Goal: Task Accomplishment & Management: Use online tool/utility

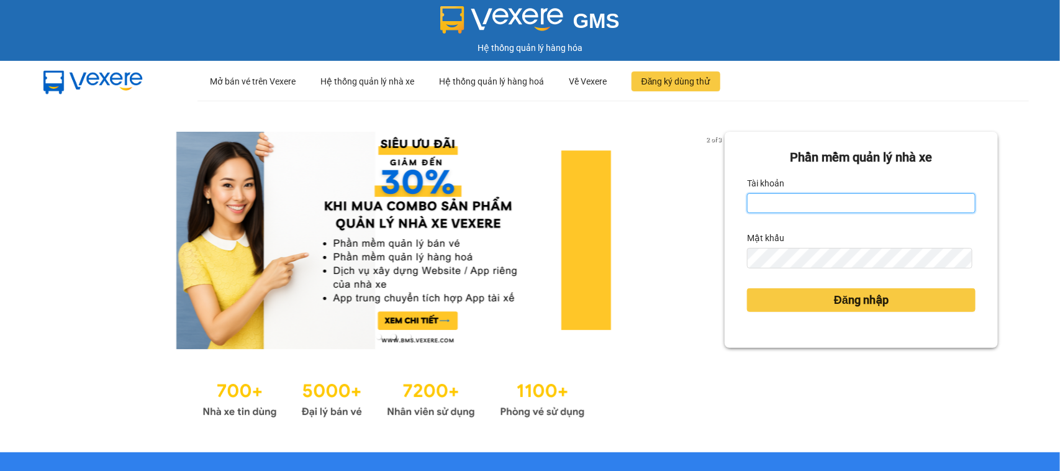
click at [857, 196] on input "Tài khoản" at bounding box center [861, 203] width 229 height 20
type input "minhson.minhtam"
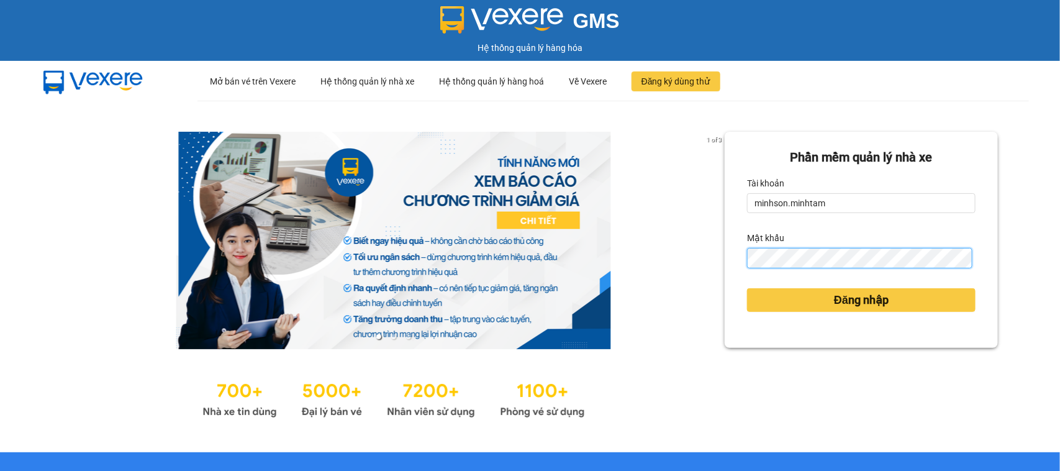
click at [747, 288] on button "Đăng nhập" at bounding box center [861, 300] width 229 height 24
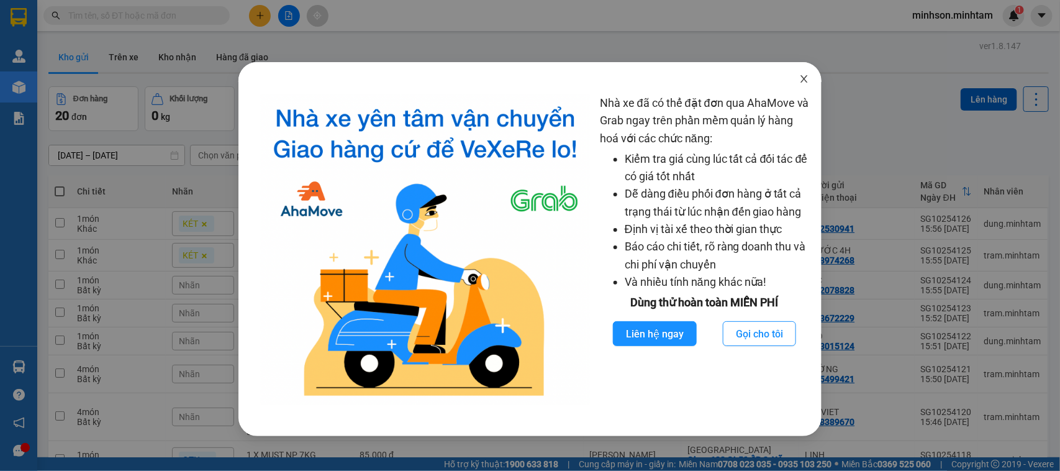
click at [796, 81] on span "Close" at bounding box center [804, 79] width 35 height 35
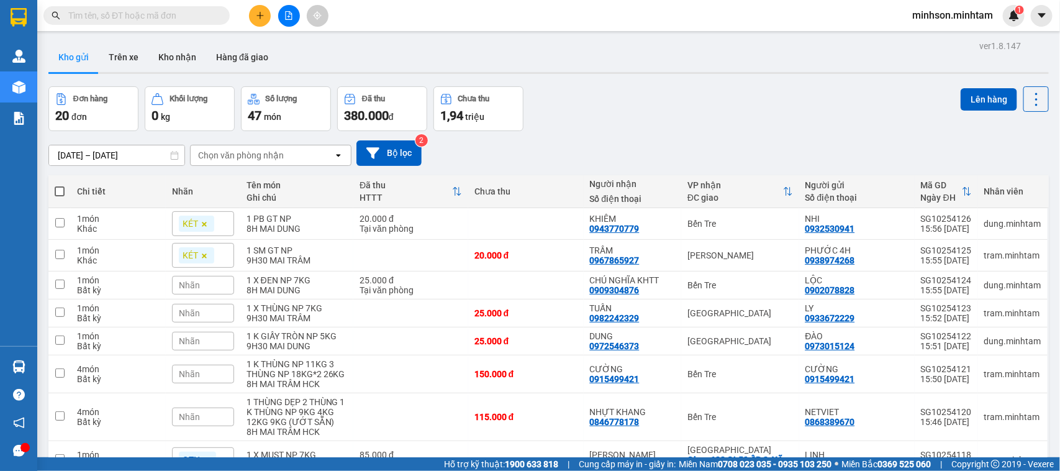
click at [806, 76] on body "Kết quả tìm kiếm ( 0 ) Bộ lọc No Data minhson.minhtam 1 Quản [PERSON_NAME] hàng…" at bounding box center [530, 235] width 1060 height 471
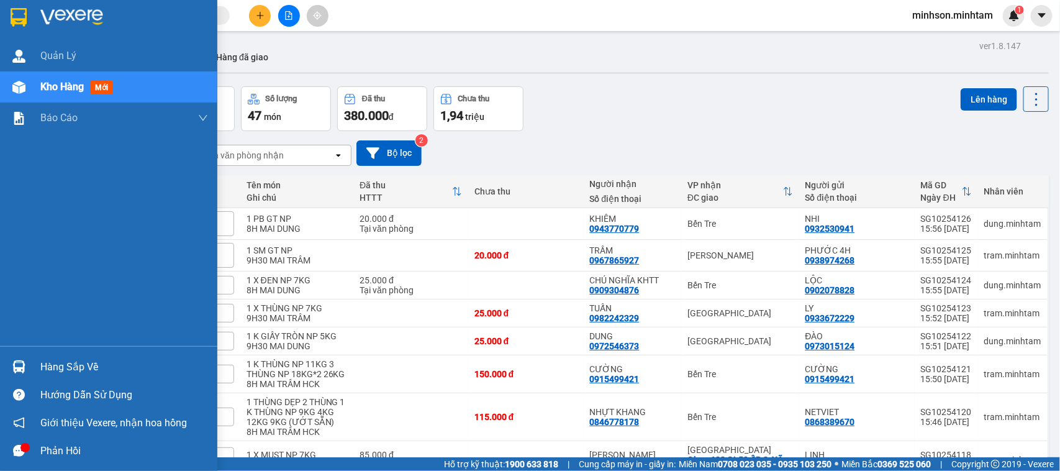
click at [75, 368] on div "Hàng sắp về" at bounding box center [124, 367] width 168 height 19
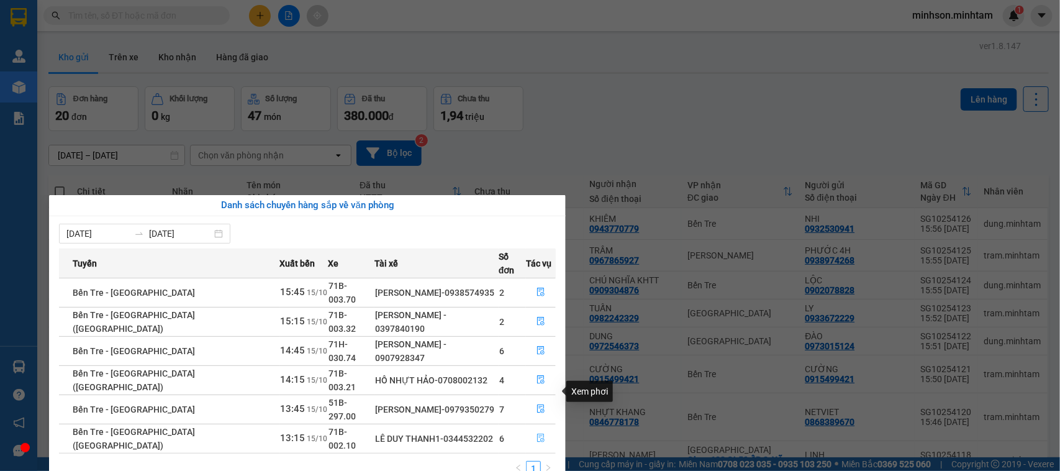
click at [540, 434] on icon "file-done" at bounding box center [541, 438] width 9 height 9
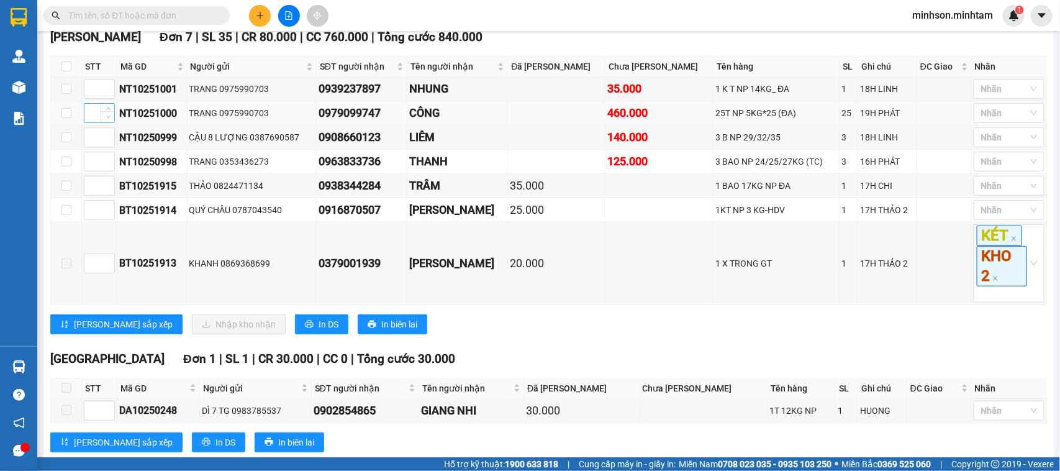
scroll to position [188, 0]
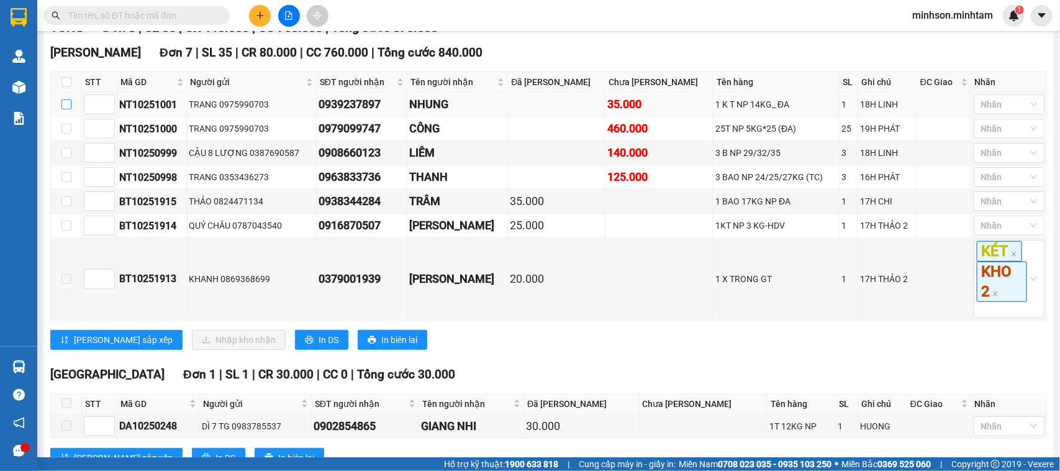
click at [66, 109] on input "checkbox" at bounding box center [67, 104] width 10 height 10
checkbox input "true"
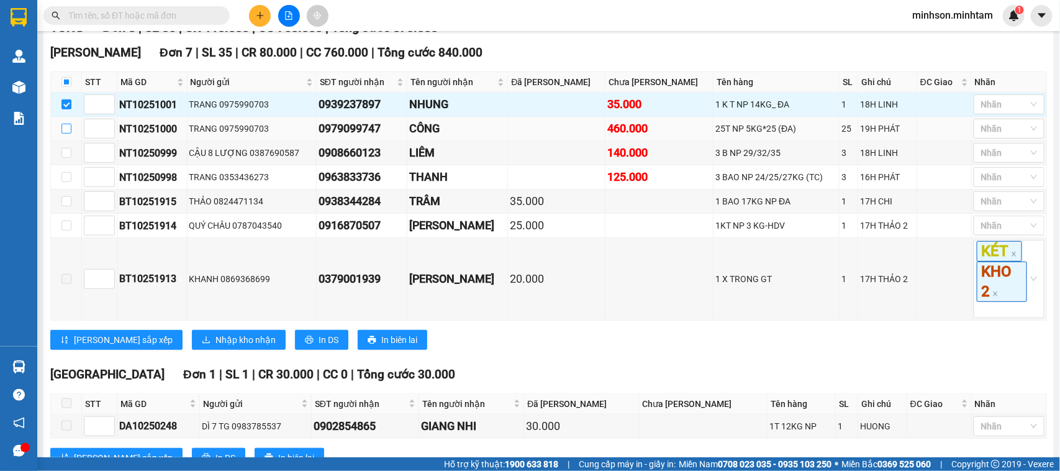
click at [66, 135] on label at bounding box center [67, 129] width 10 height 14
click at [66, 134] on input "checkbox" at bounding box center [67, 129] width 10 height 10
checkbox input "true"
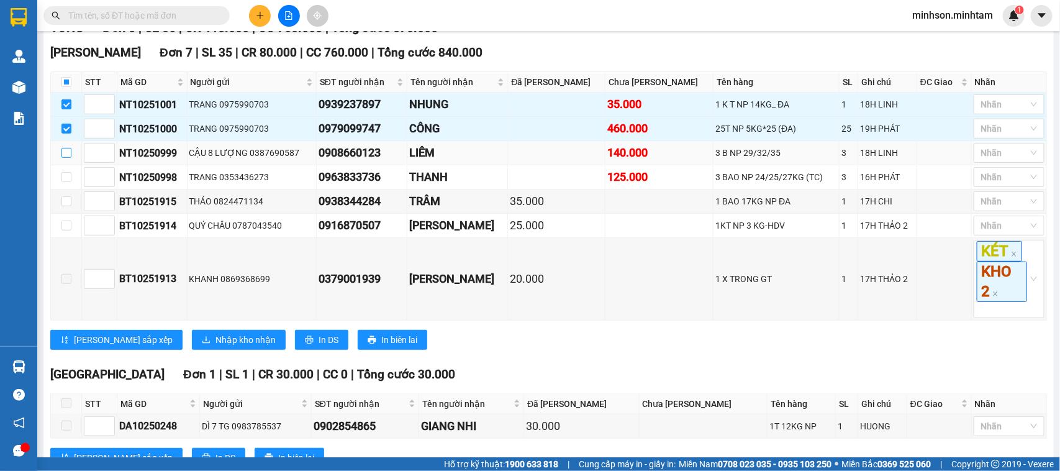
click at [67, 158] on input "checkbox" at bounding box center [67, 153] width 10 height 10
checkbox input "true"
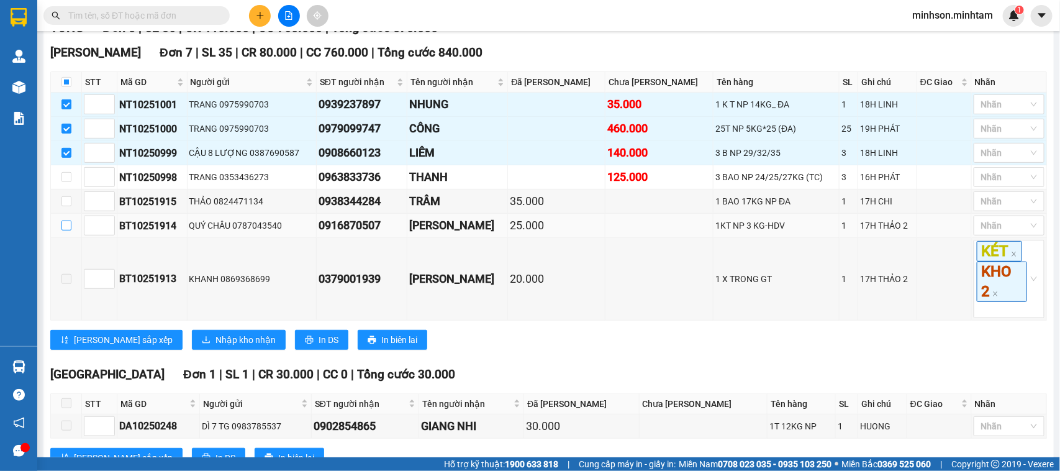
click at [67, 230] on input "checkbox" at bounding box center [67, 226] width 10 height 10
checkbox input "true"
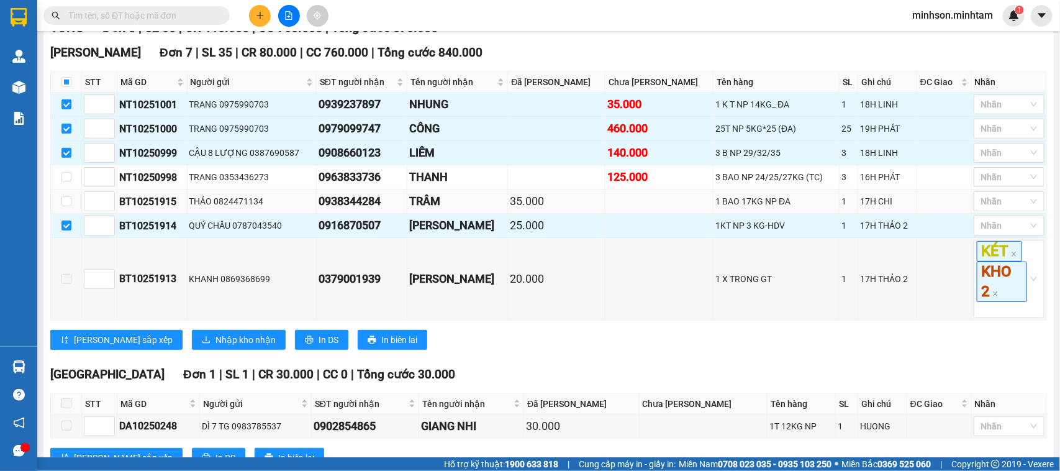
click at [67, 214] on td at bounding box center [66, 201] width 31 height 24
click at [62, 206] on input "checkbox" at bounding box center [67, 201] width 10 height 10
checkbox input "true"
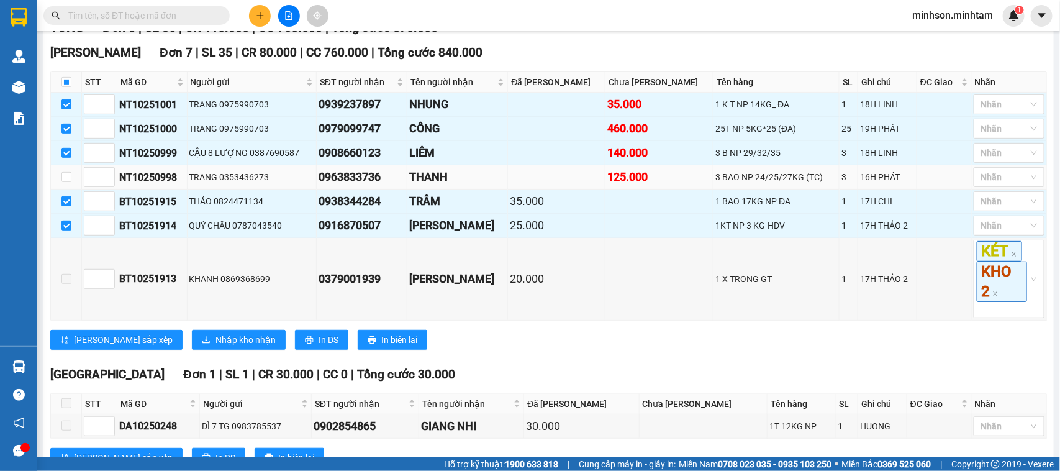
click at [72, 189] on td at bounding box center [66, 177] width 31 height 24
click at [69, 184] on label at bounding box center [67, 177] width 10 height 14
click at [65, 182] on input "checkbox" at bounding box center [67, 177] width 10 height 10
checkbox input "true"
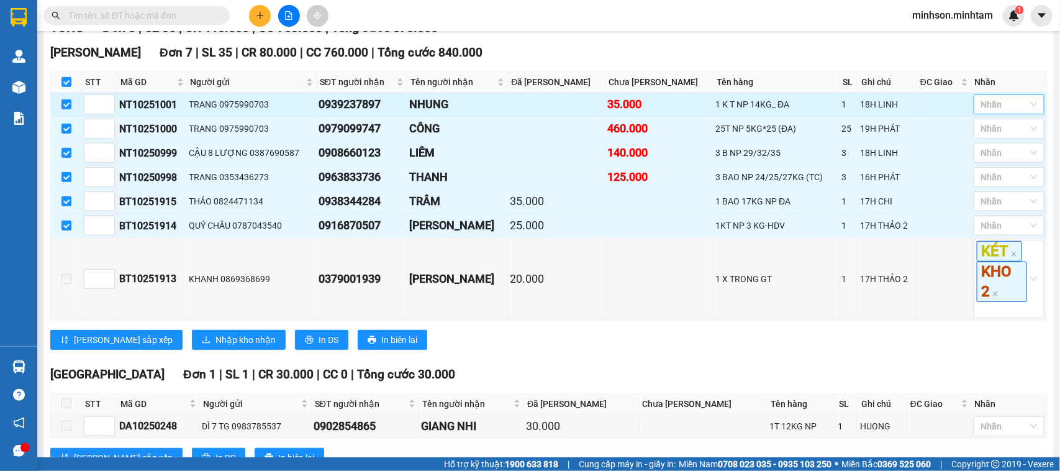
click at [1008, 112] on div at bounding box center [1003, 104] width 52 height 15
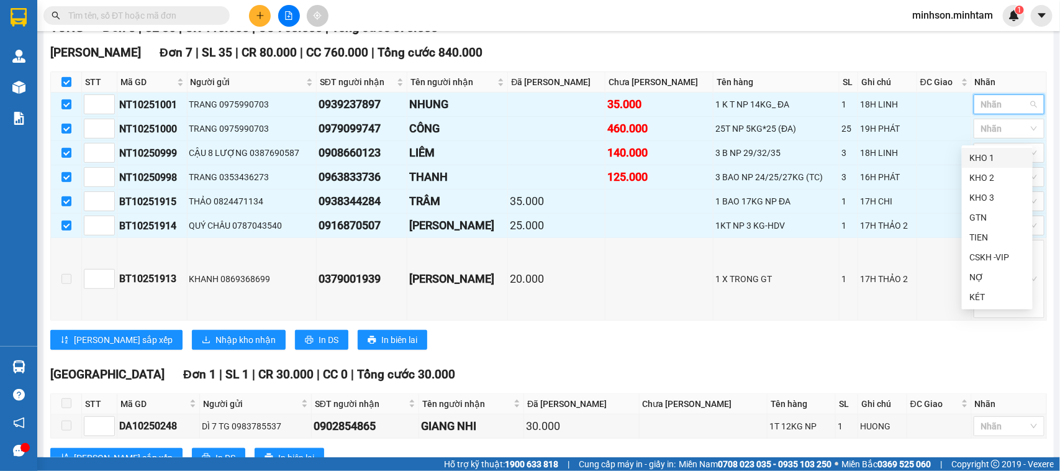
click at [991, 160] on div "KHO 1" at bounding box center [998, 158] width 56 height 14
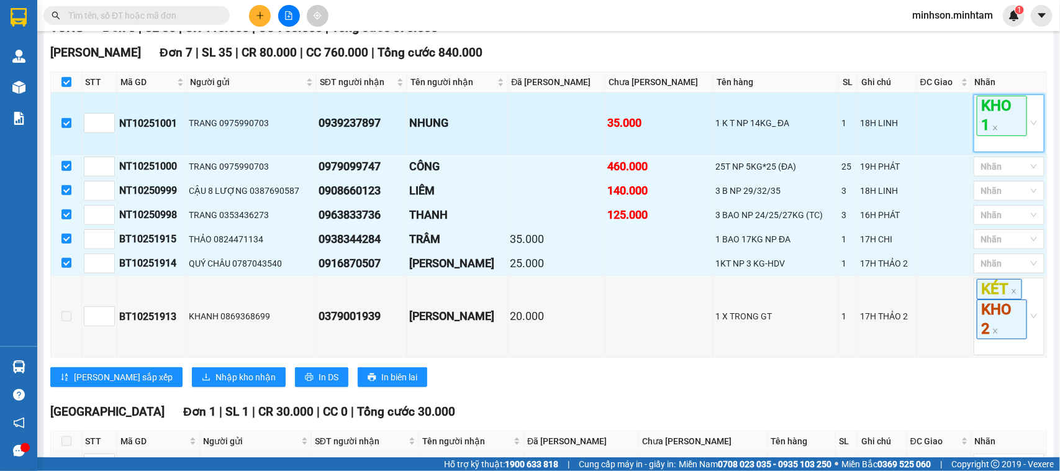
click at [977, 125] on span "KHO 1" at bounding box center [1002, 116] width 50 height 40
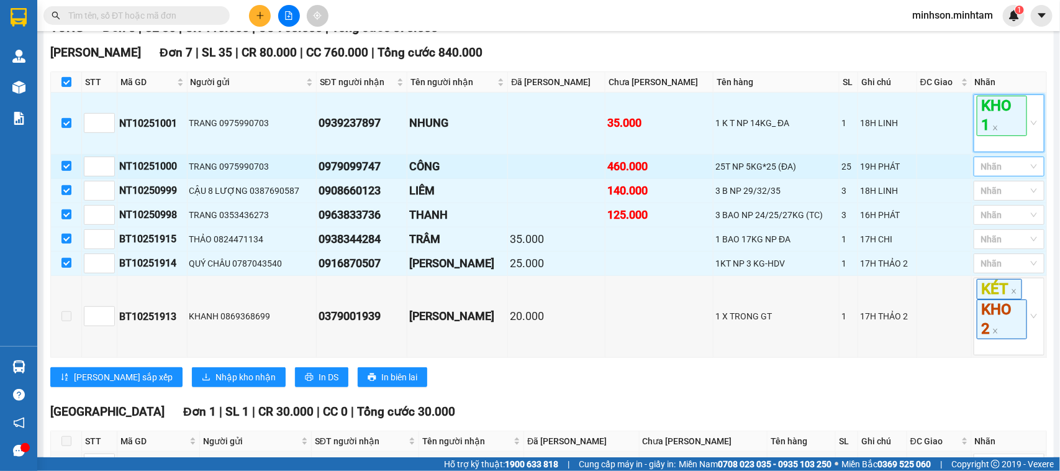
click at [991, 174] on div at bounding box center [1003, 166] width 52 height 15
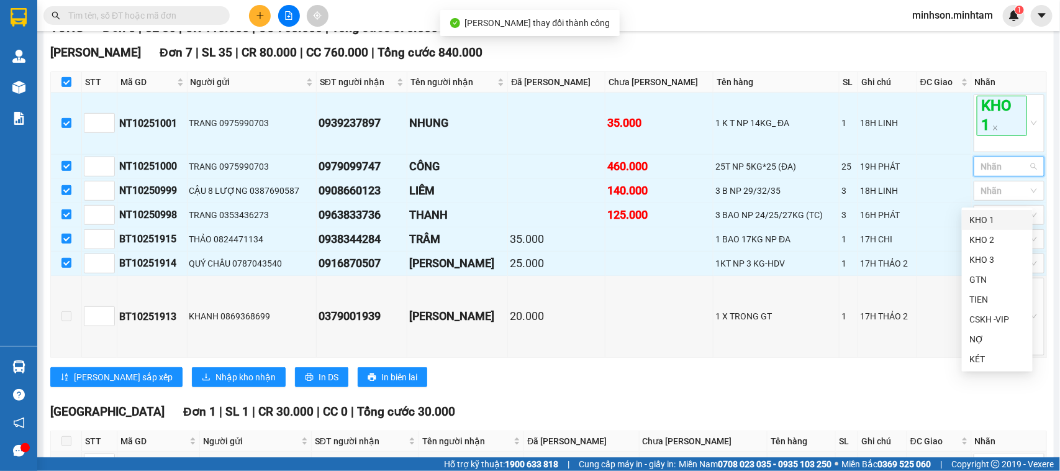
click at [992, 222] on div "KHO 1" at bounding box center [998, 220] width 56 height 14
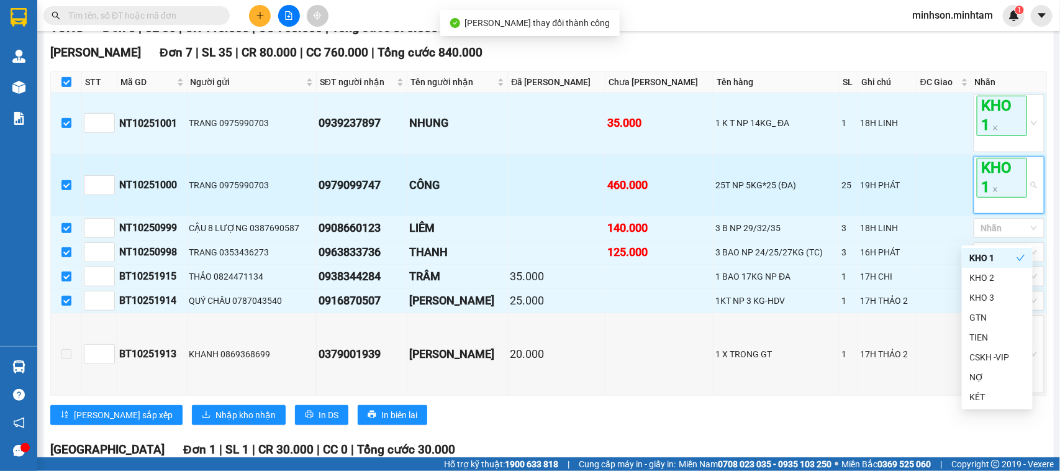
click at [990, 198] on span "KHO 1" at bounding box center [1002, 178] width 50 height 40
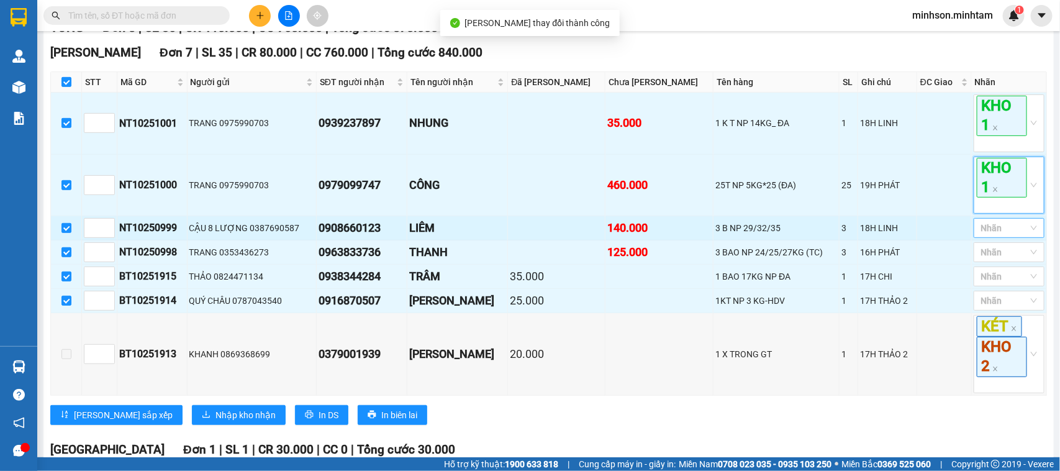
click at [1002, 235] on div at bounding box center [1003, 228] width 52 height 15
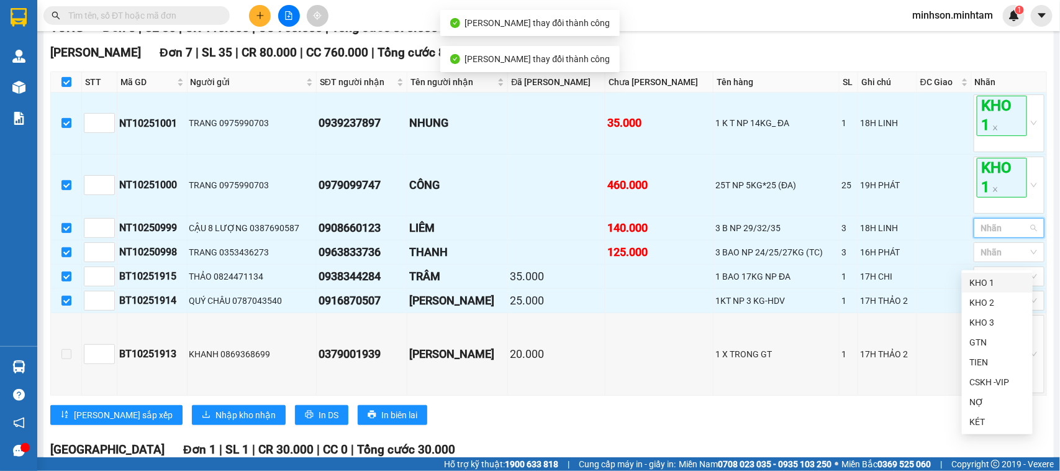
click at [987, 280] on div "KHO 1" at bounding box center [998, 283] width 56 height 14
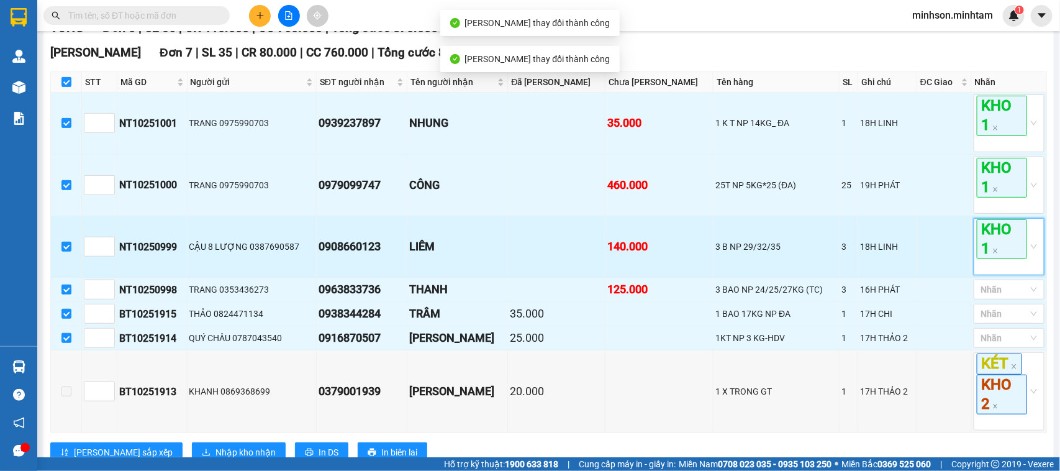
click at [991, 259] on span "KHO 1" at bounding box center [1002, 239] width 50 height 40
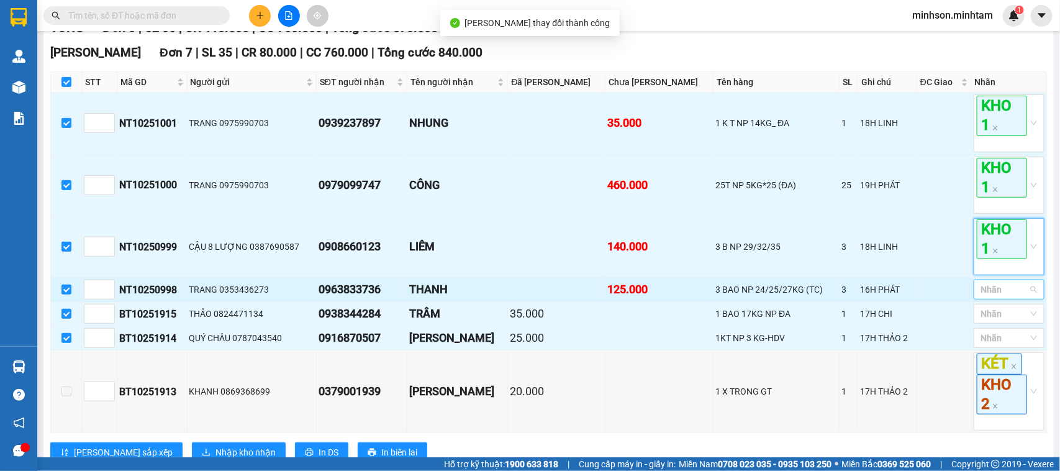
drag, startPoint x: 990, startPoint y: 312, endPoint x: 990, endPoint y: 320, distance: 8.1
click at [990, 297] on div at bounding box center [1003, 289] width 52 height 15
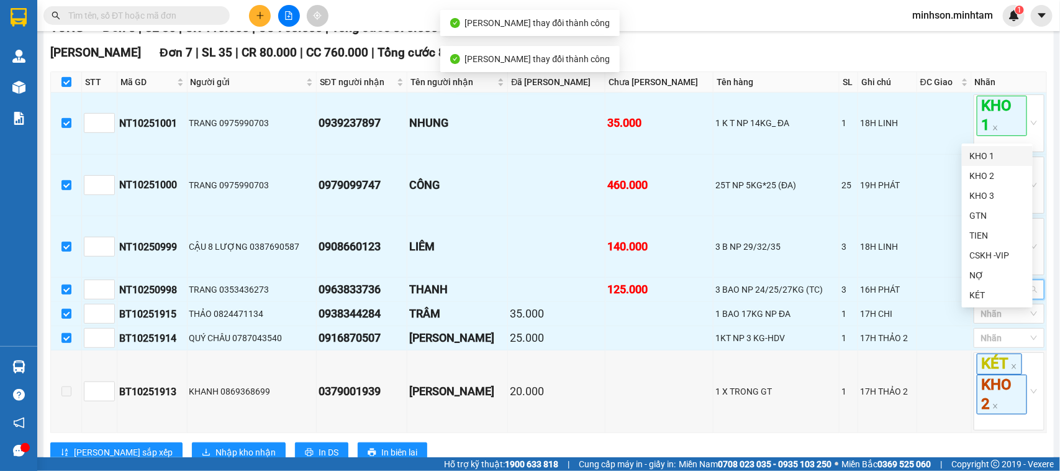
click at [987, 159] on div "KHO 1" at bounding box center [998, 156] width 56 height 14
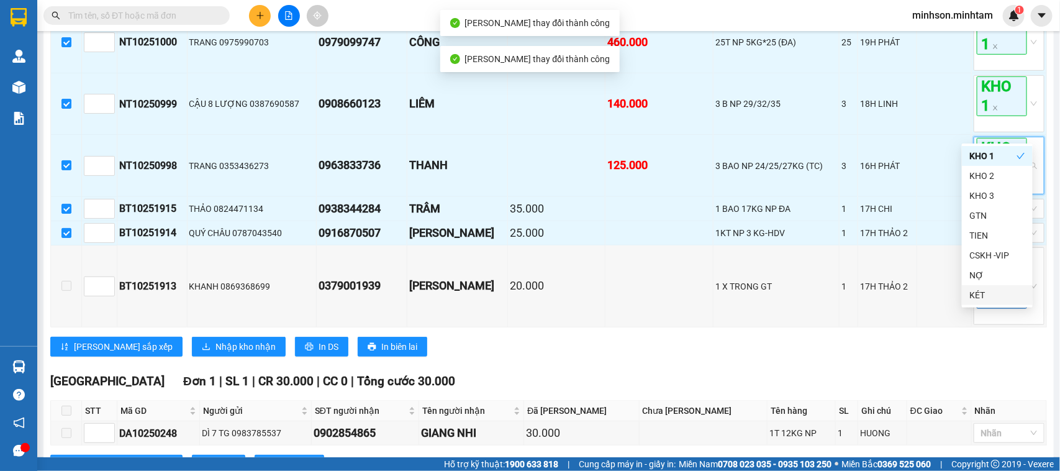
scroll to position [344, 0]
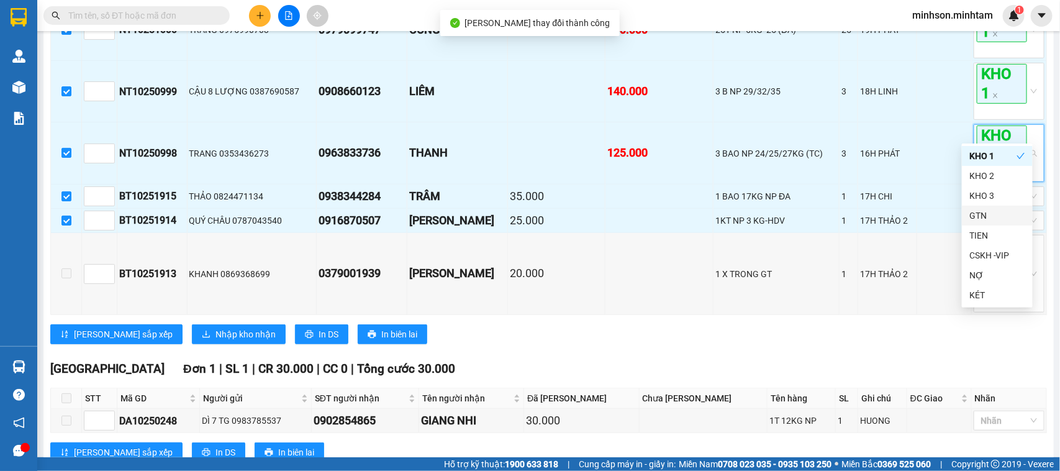
click at [849, 344] on div "[PERSON_NAME] sắp xếp Nhập kho nhận In DS In biên lai" at bounding box center [548, 334] width 997 height 20
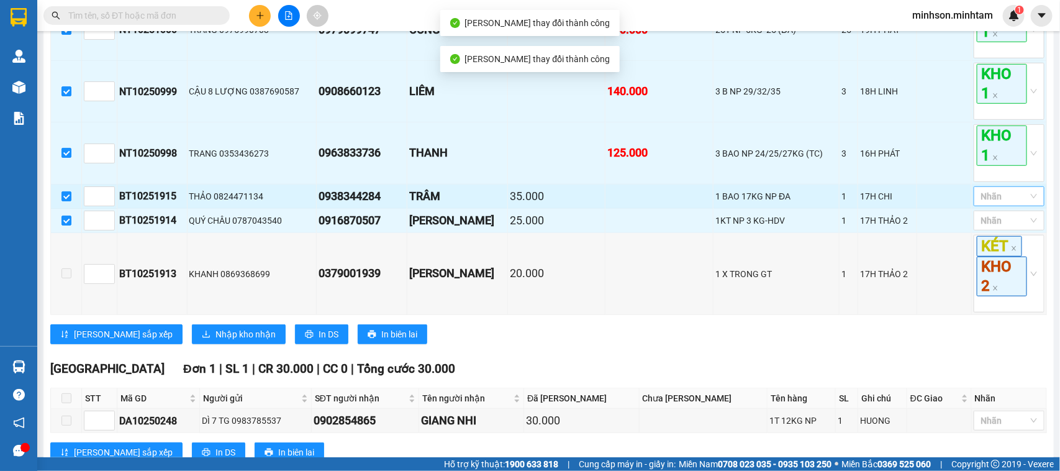
click at [998, 204] on div at bounding box center [1003, 196] width 52 height 15
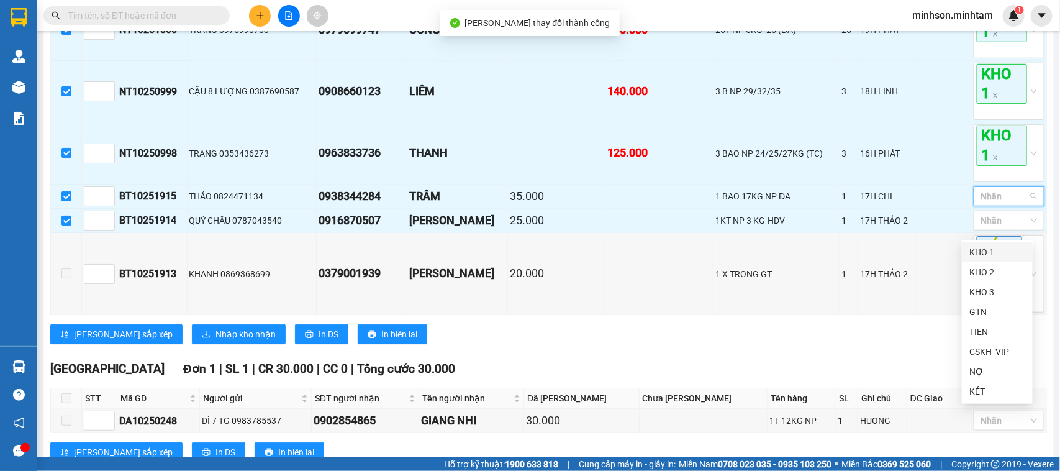
click at [988, 252] on div "KHO 1" at bounding box center [998, 252] width 56 height 14
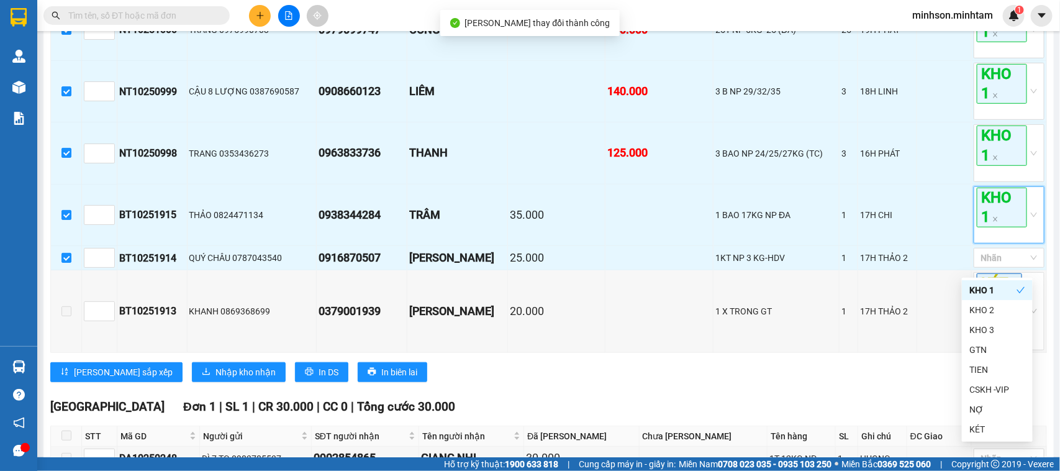
click at [988, 227] on span "KHO 1" at bounding box center [1002, 208] width 50 height 40
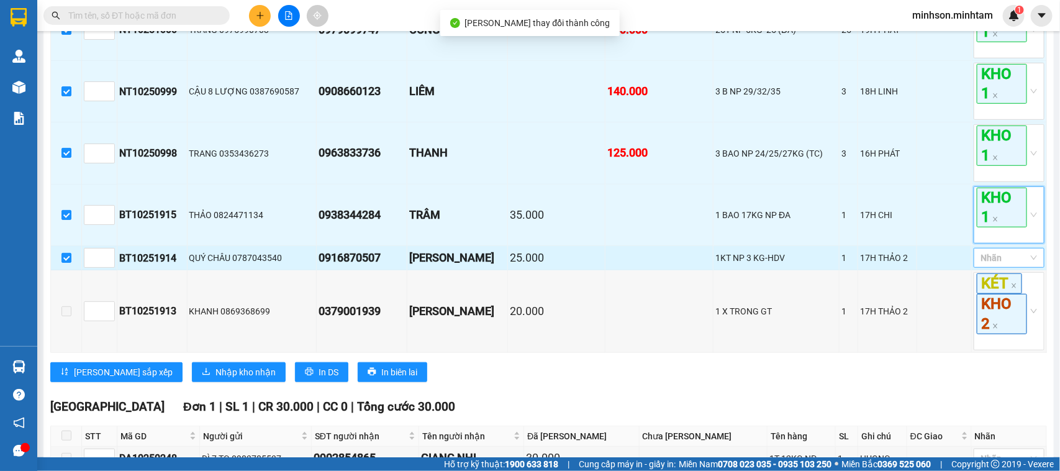
click at [997, 265] on div at bounding box center [1003, 257] width 52 height 15
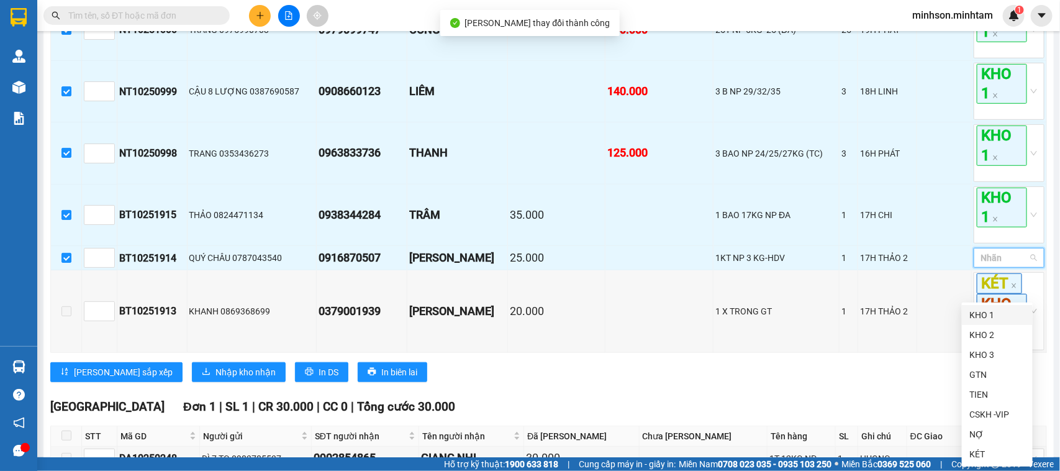
click at [980, 315] on div "KHO 1" at bounding box center [998, 315] width 56 height 14
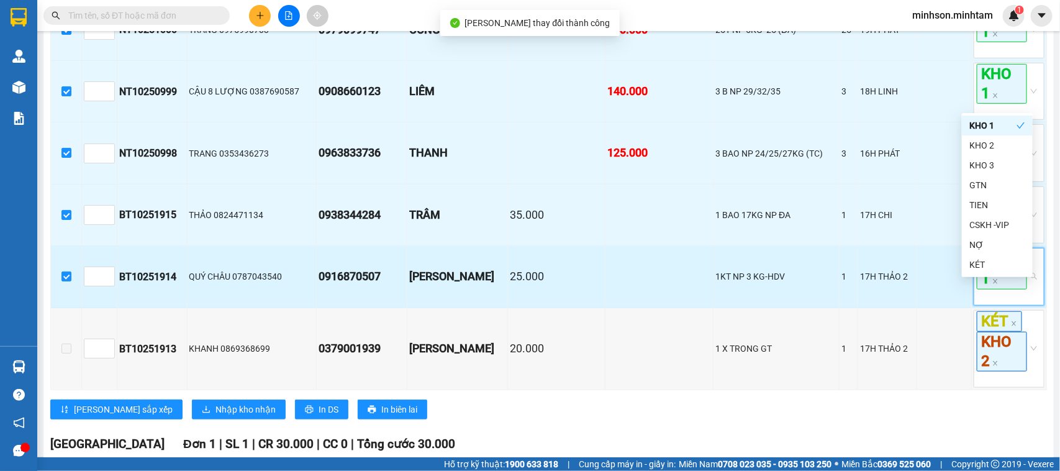
click at [992, 289] on span "KHO 1" at bounding box center [1002, 269] width 50 height 40
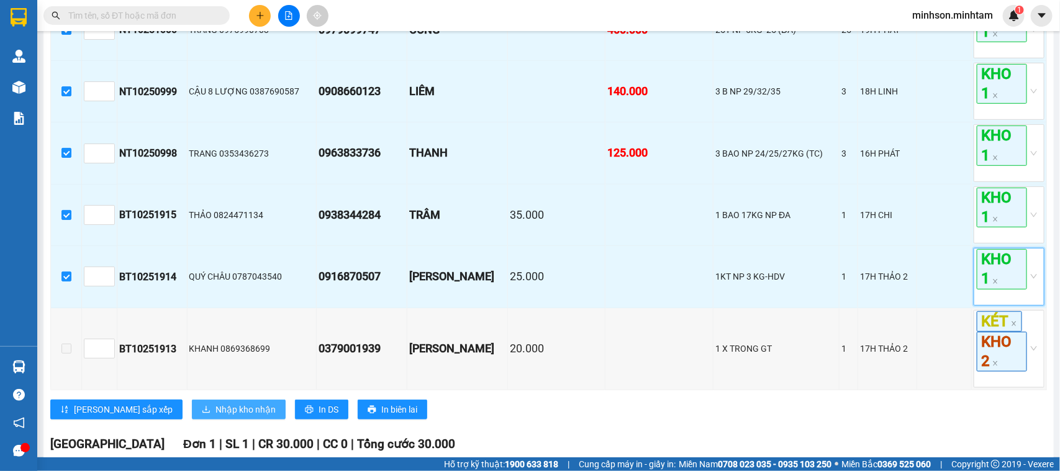
click at [216, 416] on span "Nhập kho nhận" at bounding box center [246, 410] width 60 height 14
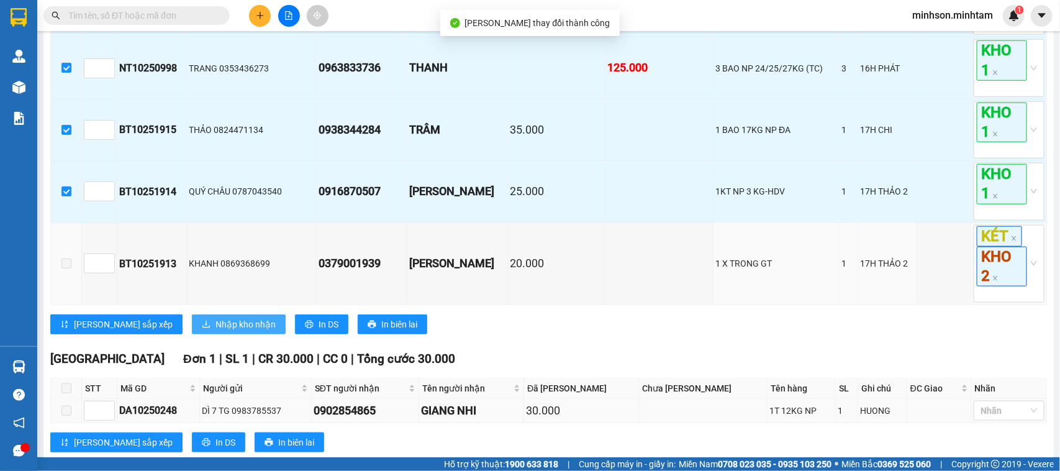
scroll to position [493, 0]
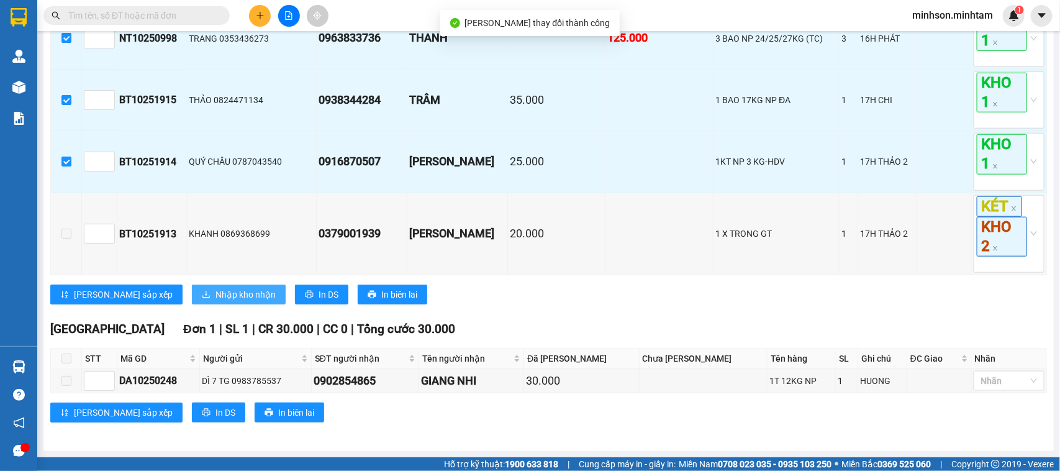
click at [216, 291] on span "Nhập kho nhận" at bounding box center [246, 295] width 60 height 14
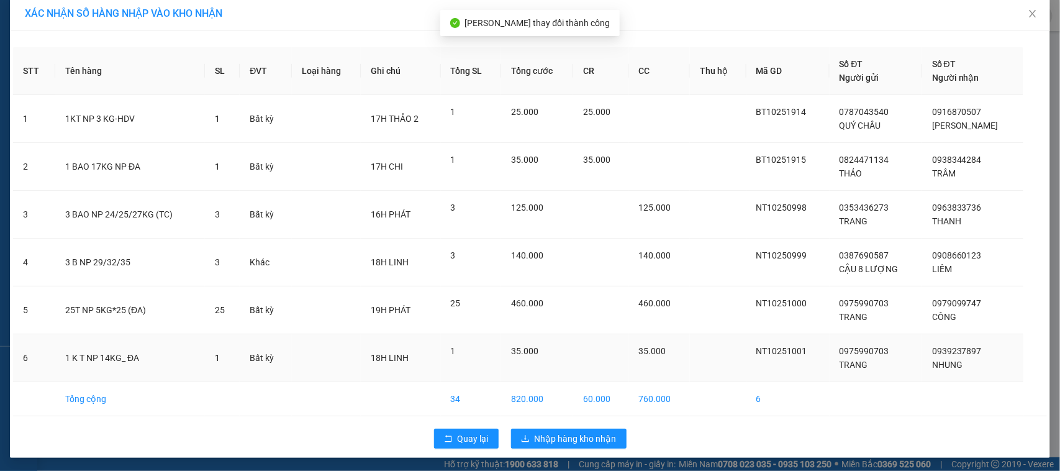
scroll to position [11, 0]
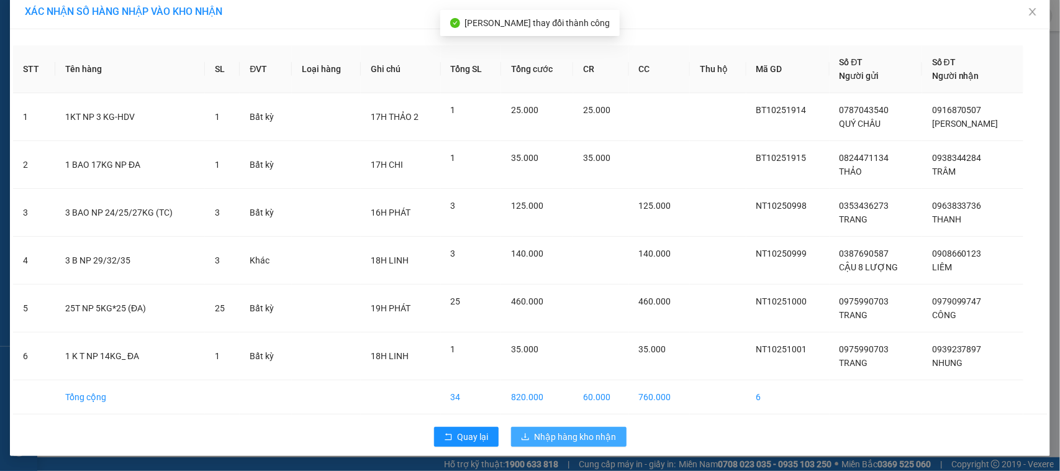
click at [545, 438] on span "Nhập hàng kho nhận" at bounding box center [576, 437] width 82 height 14
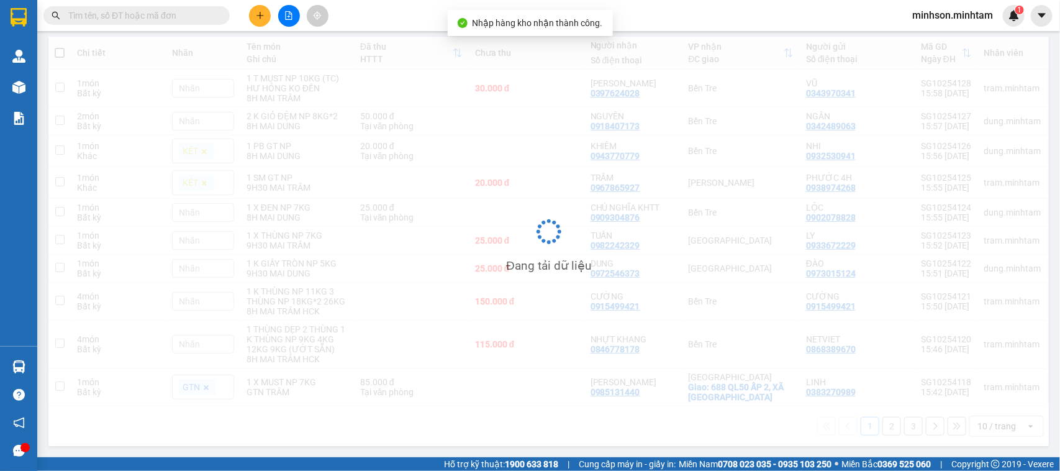
scroll to position [140, 0]
